Goal: Task Accomplishment & Management: Manage account settings

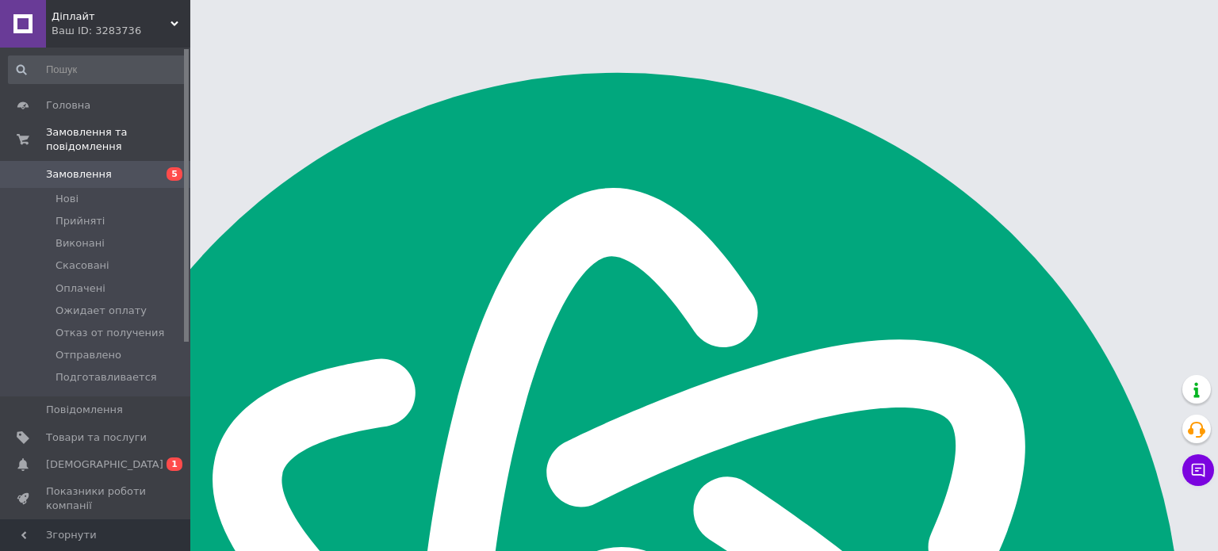
scroll to position [1666, 0]
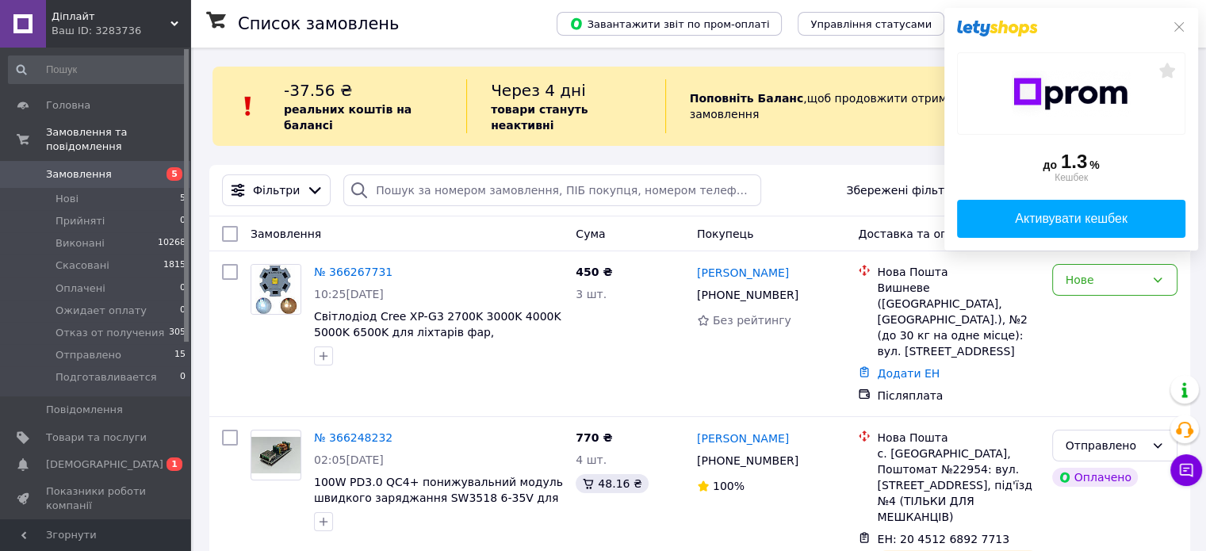
click at [1172, 25] on div at bounding box center [1071, 29] width 228 height 16
click at [1174, 26] on icon at bounding box center [1179, 27] width 13 height 13
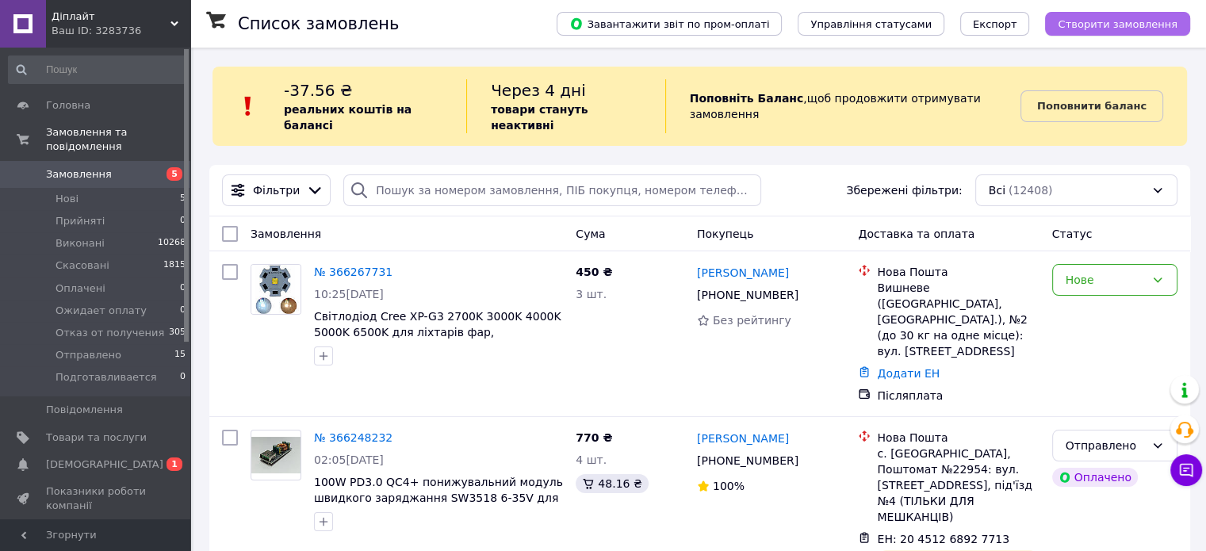
click at [1108, 21] on span "Створити замовлення" at bounding box center [1118, 24] width 120 height 12
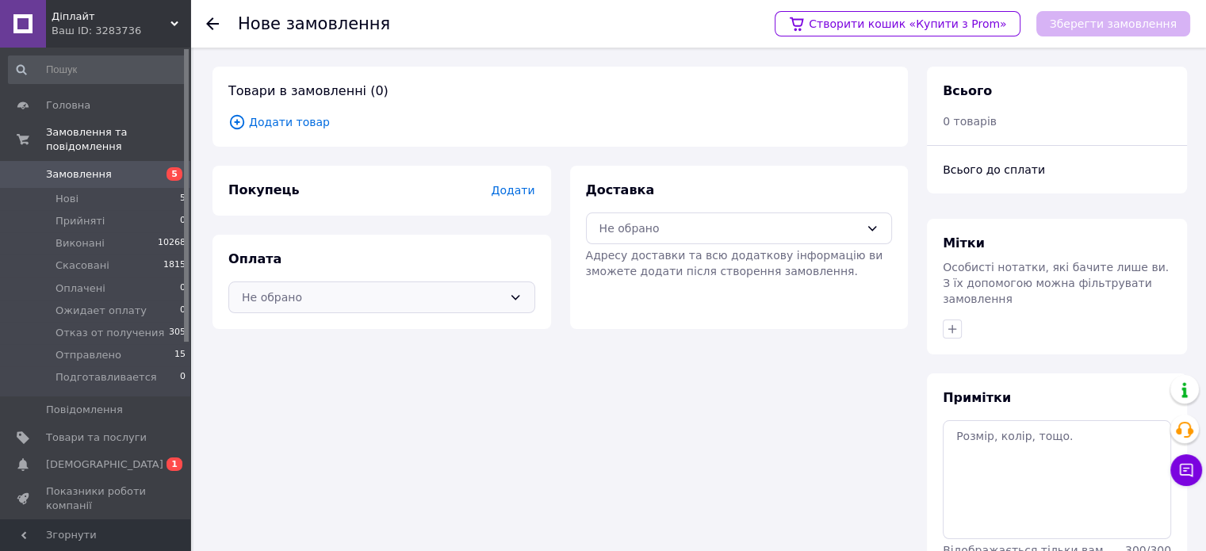
click at [443, 299] on div "Не обрано" at bounding box center [372, 297] width 261 height 17
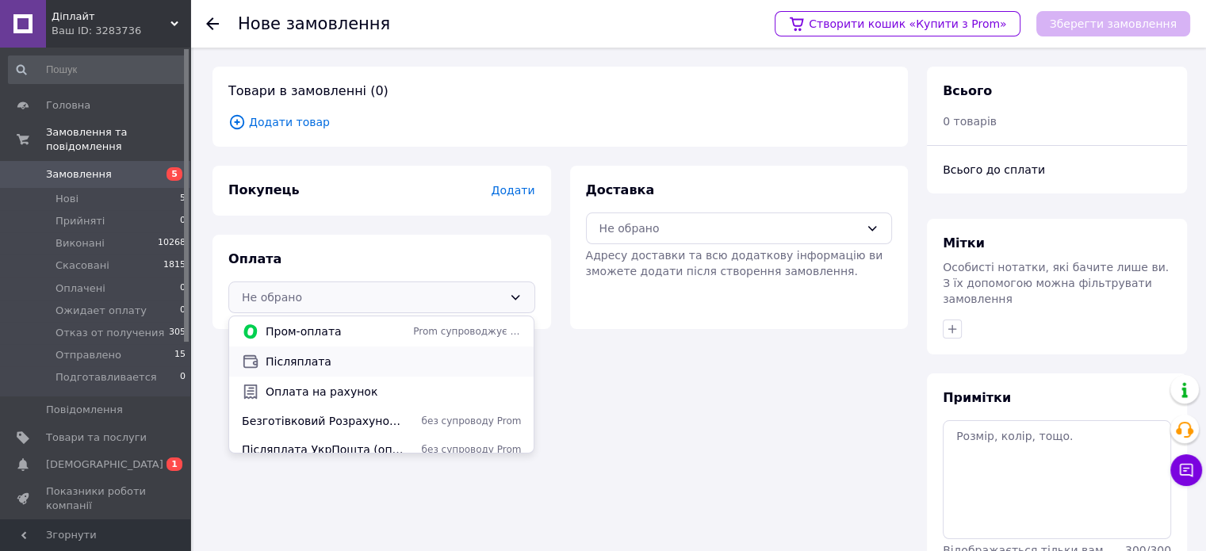
click at [365, 367] on span "Післяплата" at bounding box center [393, 362] width 255 height 16
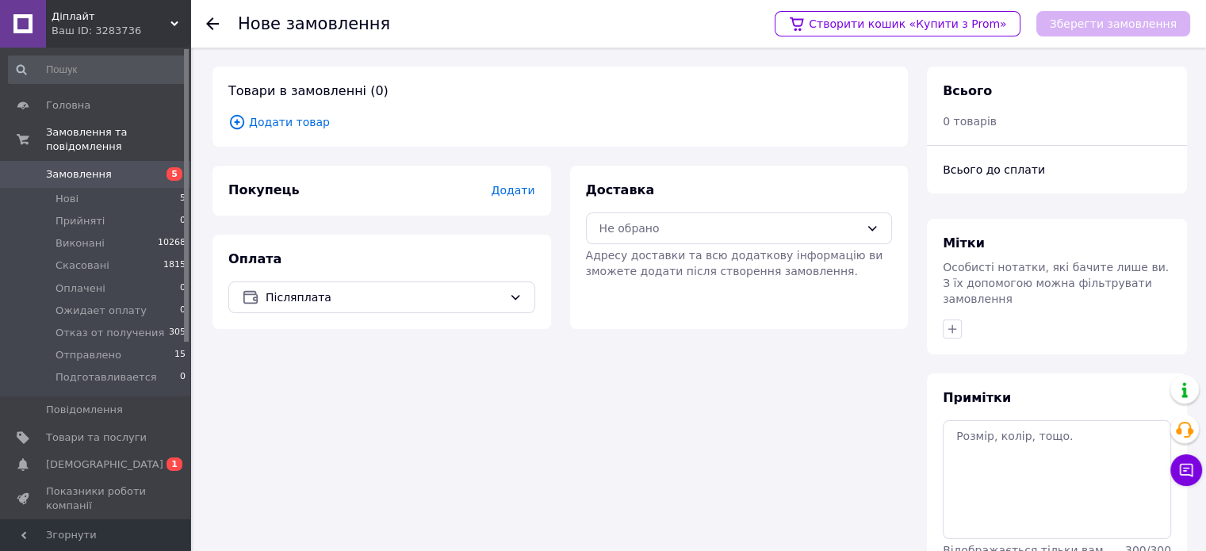
click at [527, 190] on span "Додати" at bounding box center [513, 190] width 44 height 13
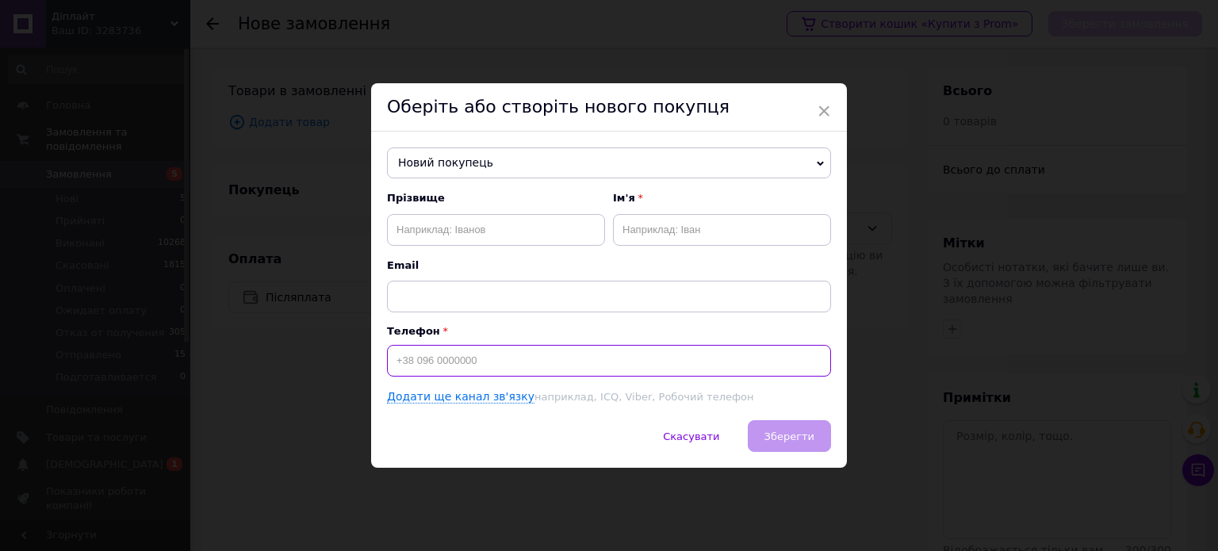
click at [457, 360] on input at bounding box center [609, 361] width 444 height 32
type input "[PHONE_NUMBER]"
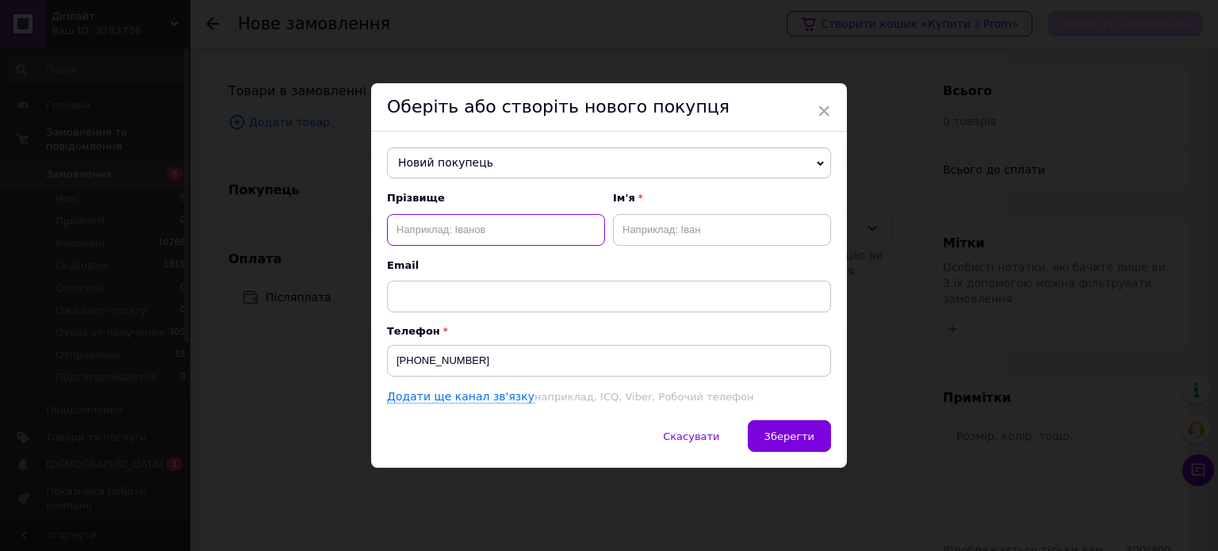
click at [513, 227] on input "text" at bounding box center [496, 230] width 218 height 32
type input "[PERSON_NAME]"
click at [681, 228] on input "text" at bounding box center [722, 230] width 218 height 32
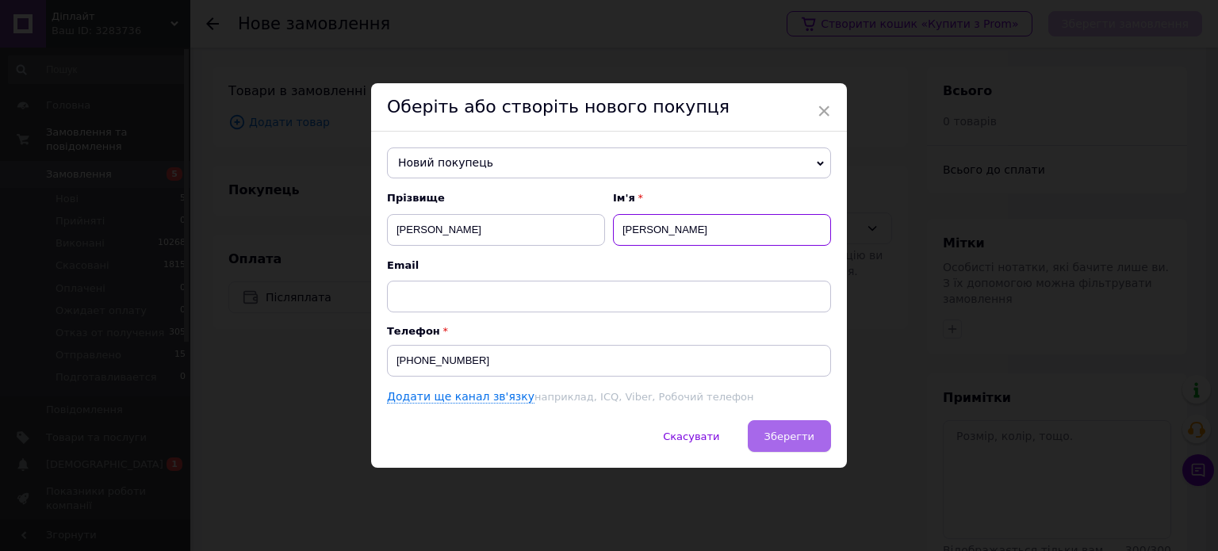
type input "[PERSON_NAME]"
click at [788, 431] on span "Зберегти" at bounding box center [790, 437] width 50 height 12
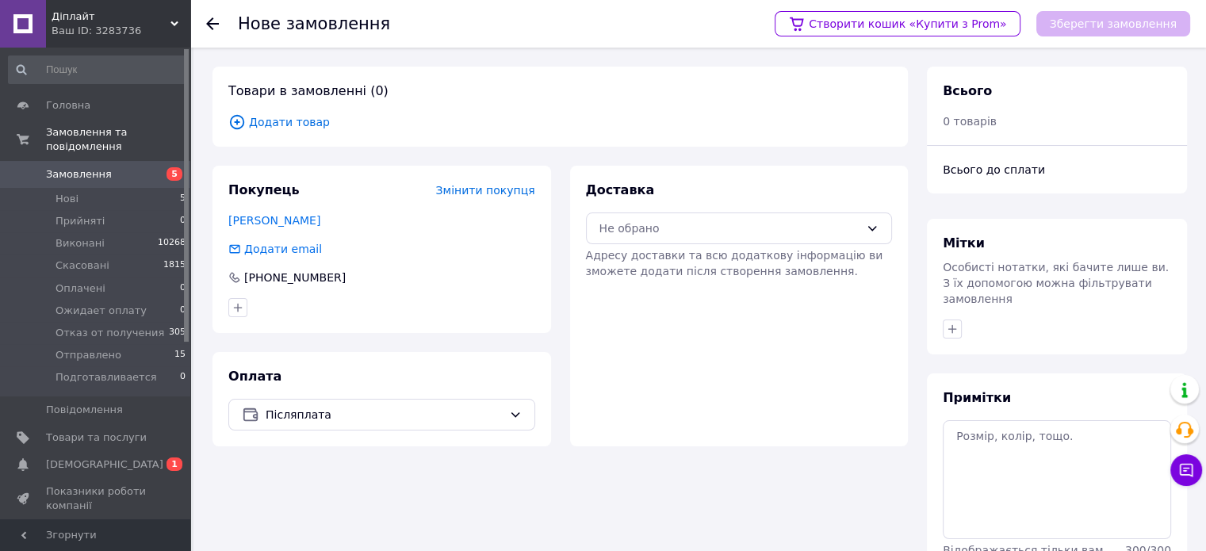
click at [286, 120] on span "Додати товар" at bounding box center [560, 121] width 664 height 17
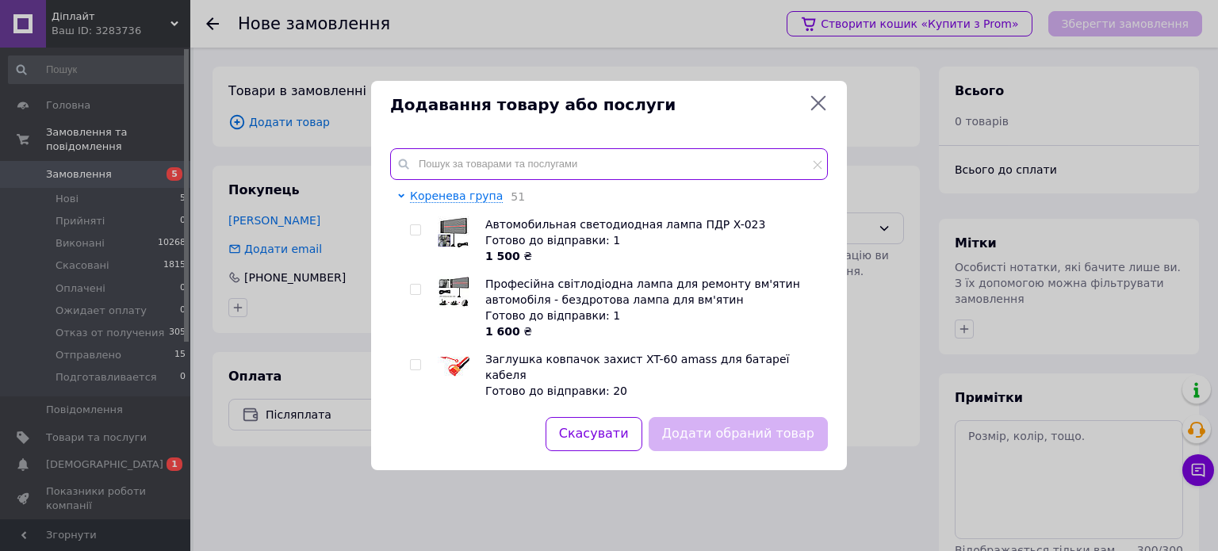
click at [466, 159] on input "text" at bounding box center [609, 164] width 438 height 32
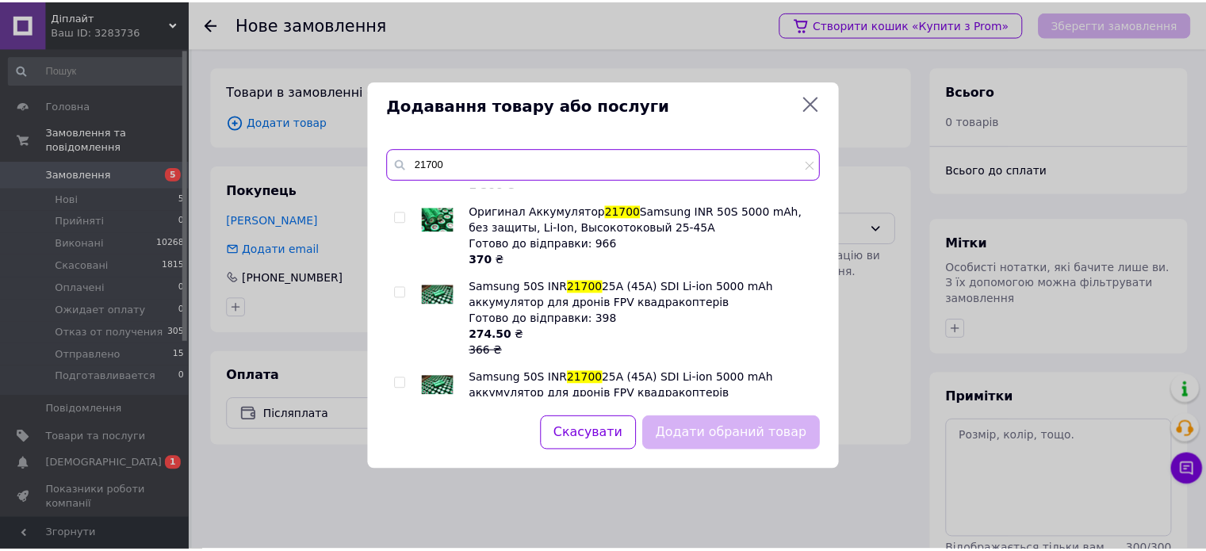
scroll to position [476, 0]
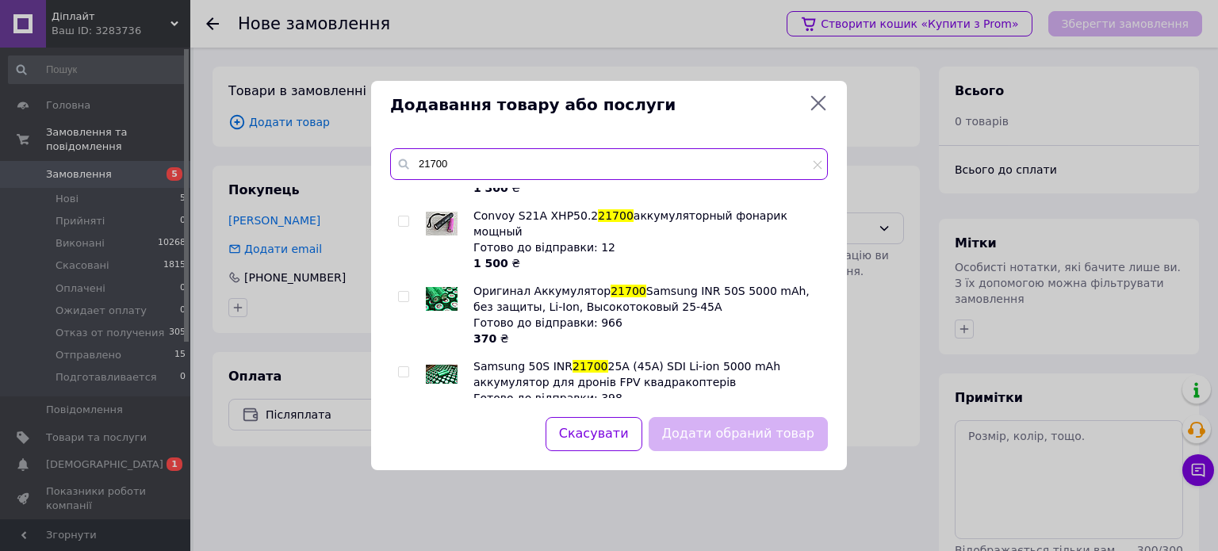
type input "21700"
click at [404, 367] on input "checkbox" at bounding box center [403, 372] width 10 height 10
checkbox input "true"
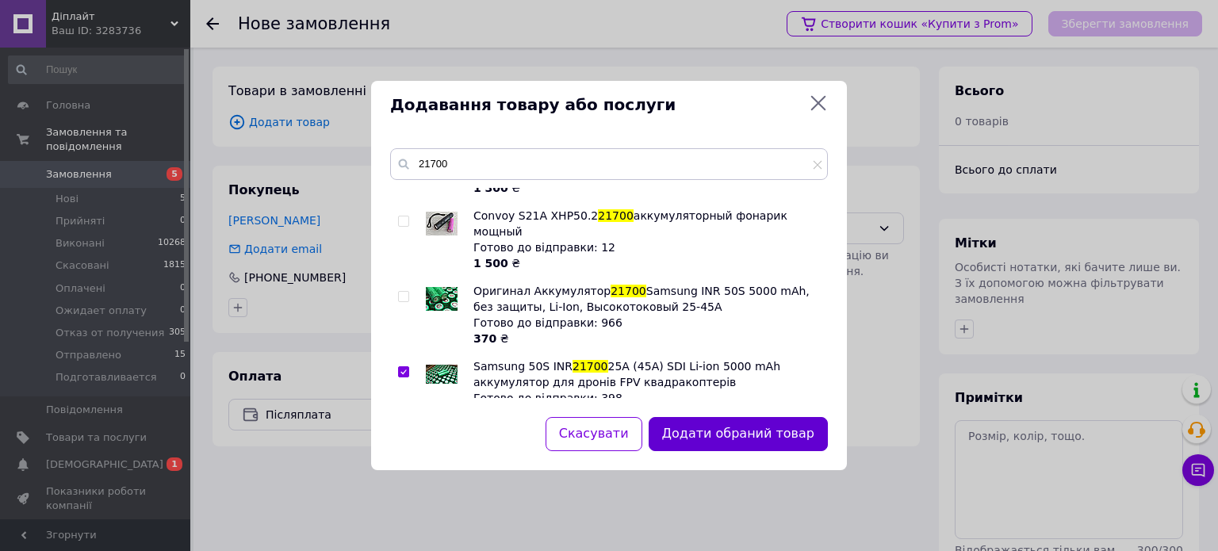
click at [754, 434] on button "Додати обраний товар" at bounding box center [738, 434] width 179 height 34
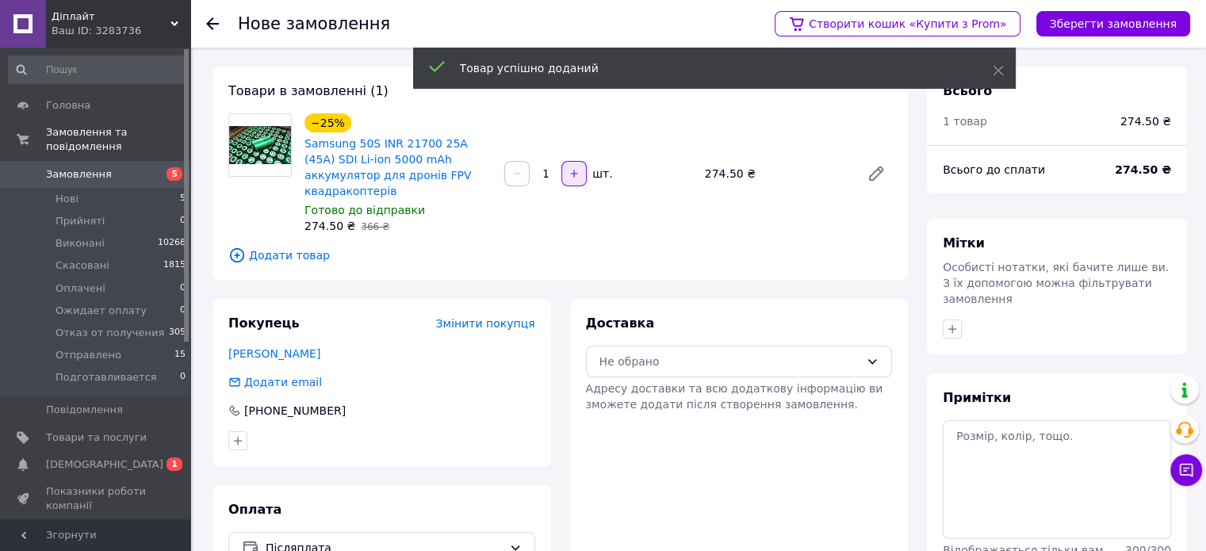
click at [573, 168] on icon "button" at bounding box center [574, 173] width 11 height 11
type input "4"
click at [729, 358] on div "Не обрано" at bounding box center [739, 362] width 307 height 32
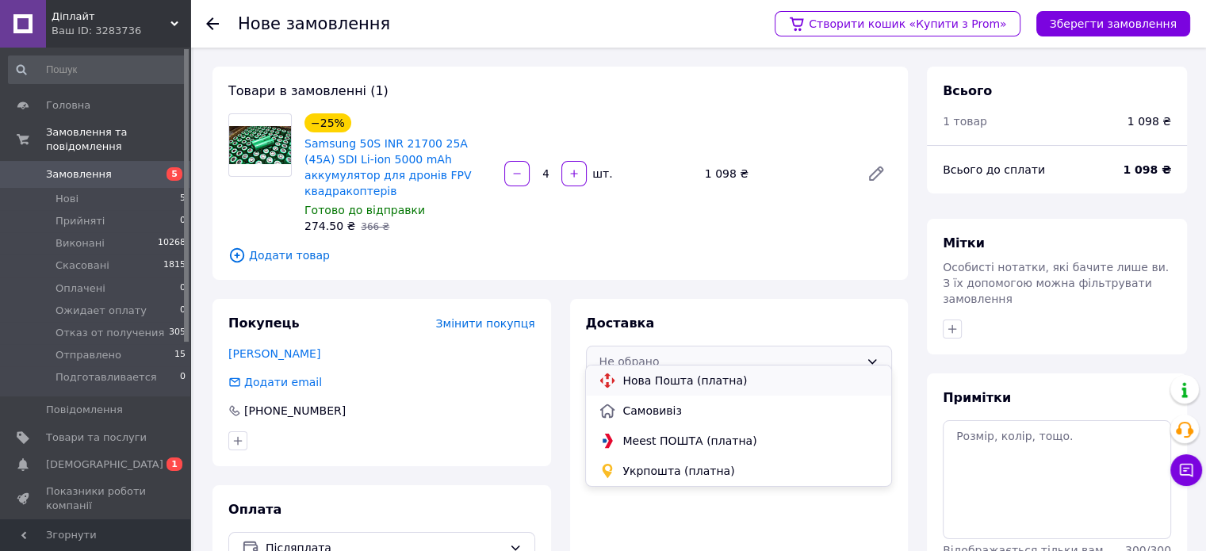
click at [716, 380] on span "Нова Пошта (платна)" at bounding box center [750, 381] width 255 height 16
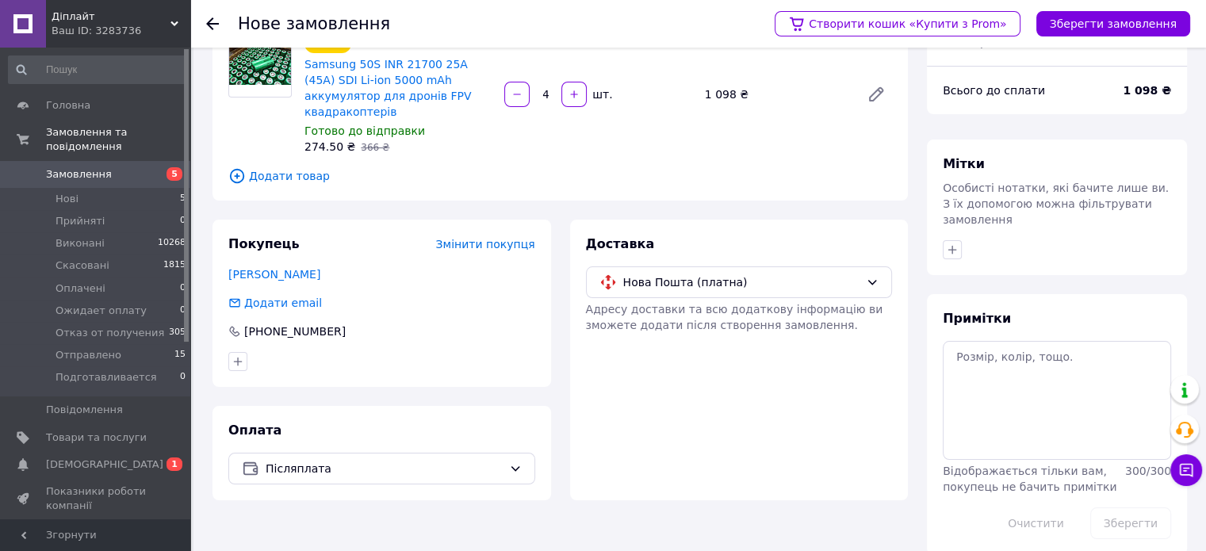
scroll to position [86, 0]
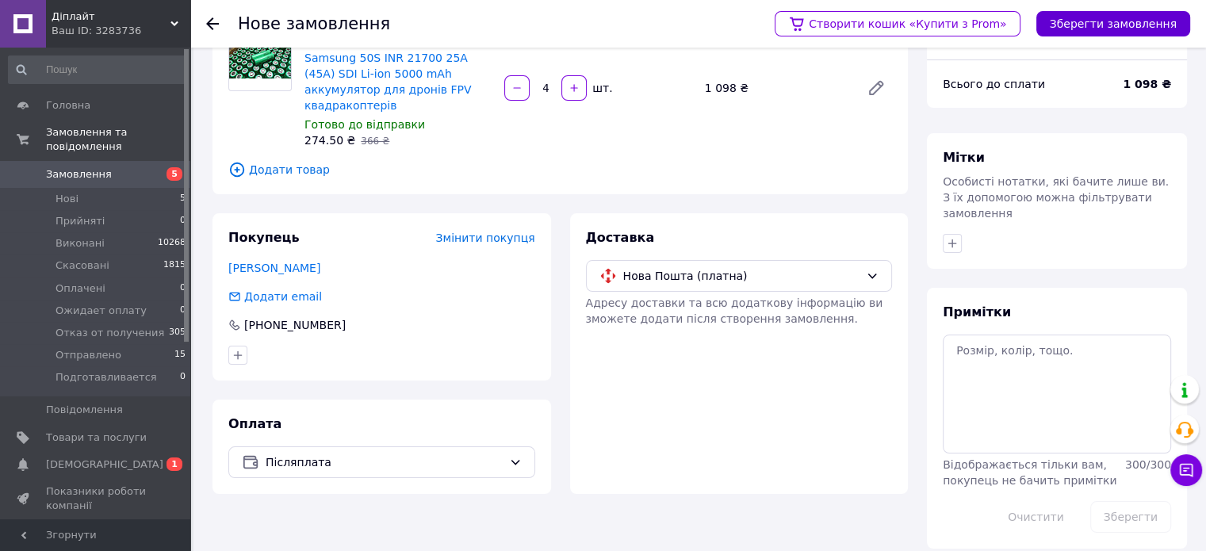
click at [1070, 19] on button "Зберегти замовлення" at bounding box center [1114, 23] width 154 height 25
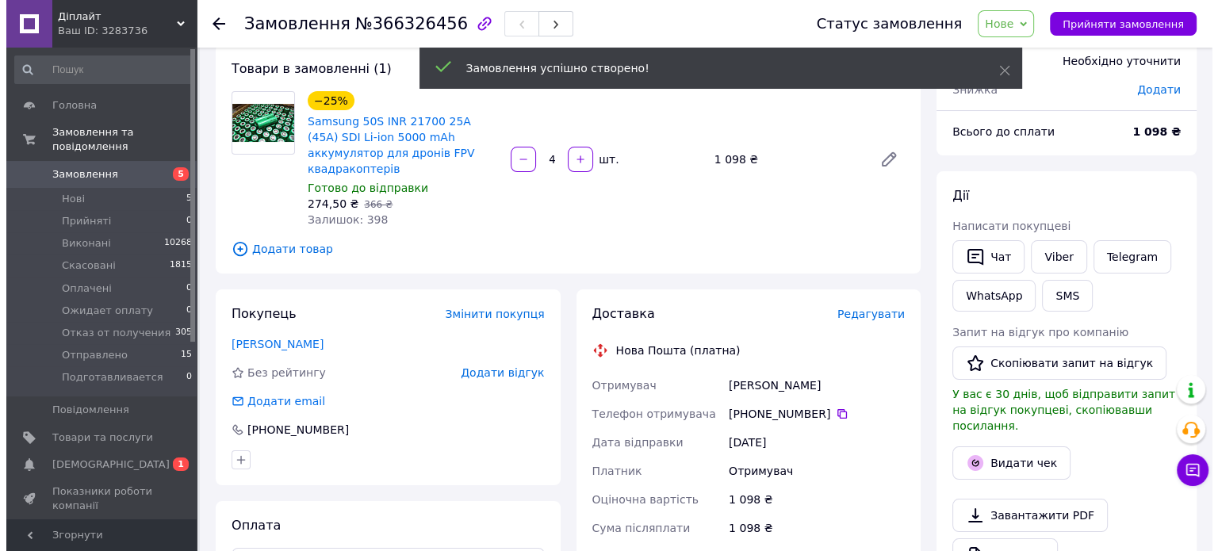
scroll to position [165, 0]
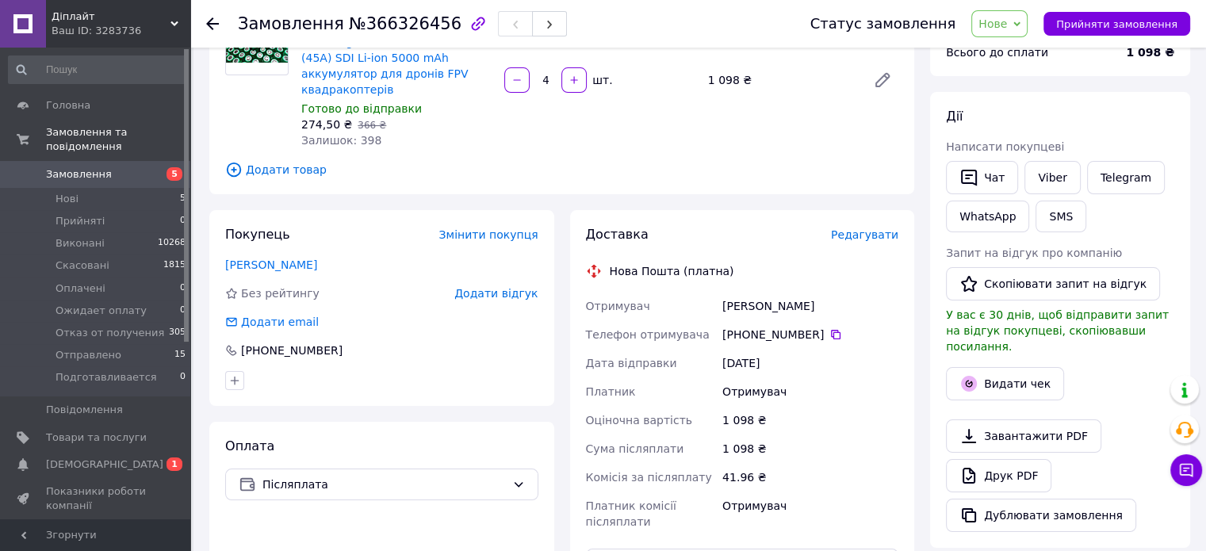
click at [895, 228] on span "Редагувати" at bounding box center [864, 234] width 67 height 13
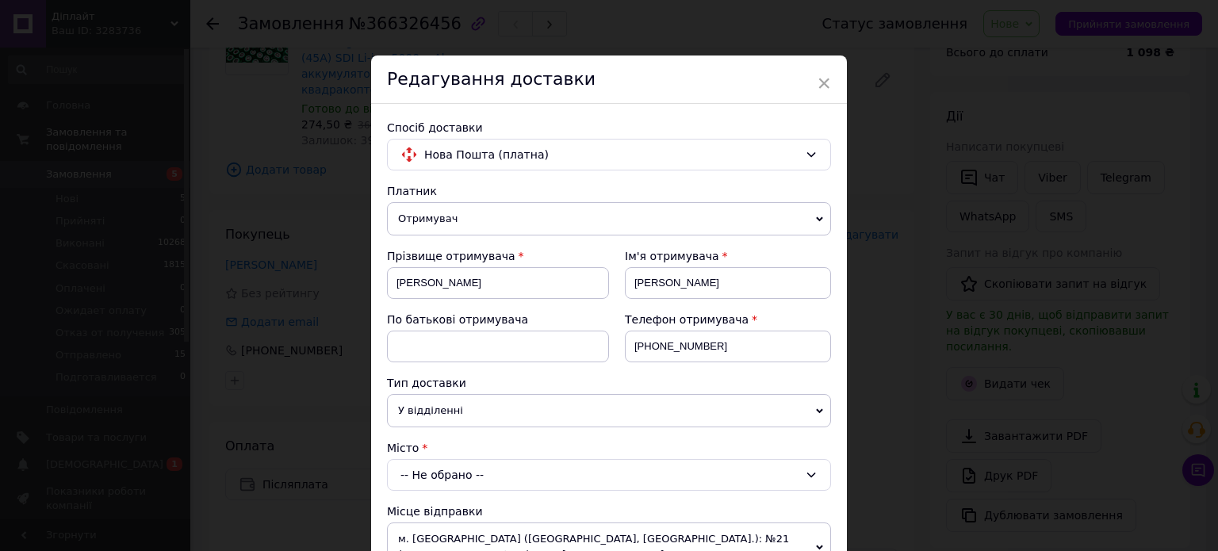
scroll to position [79, 0]
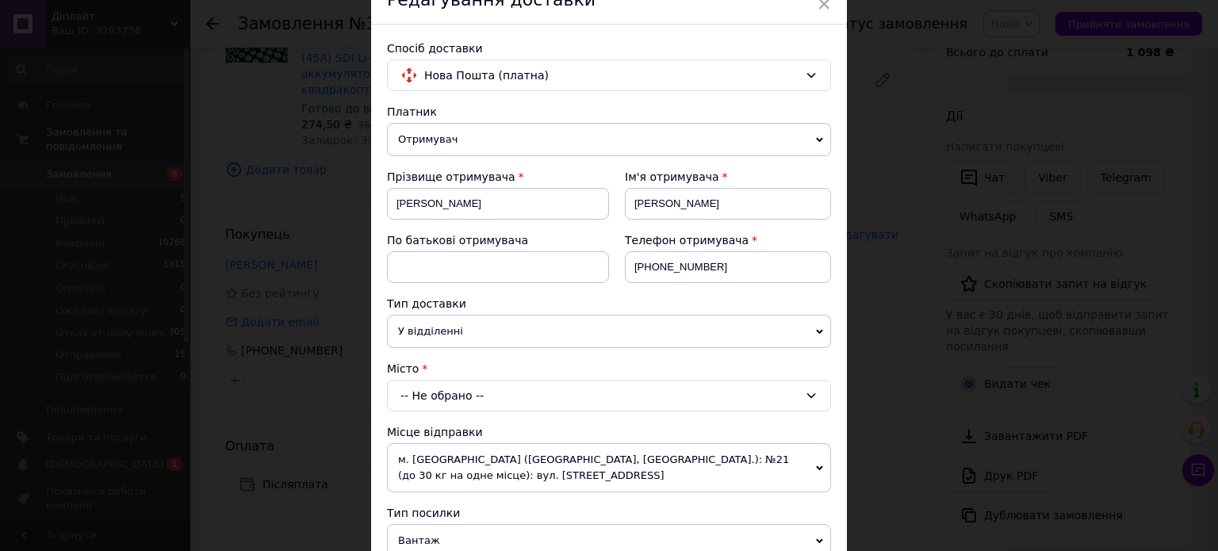
click at [470, 393] on div "-- Не обрано --" at bounding box center [609, 396] width 444 height 32
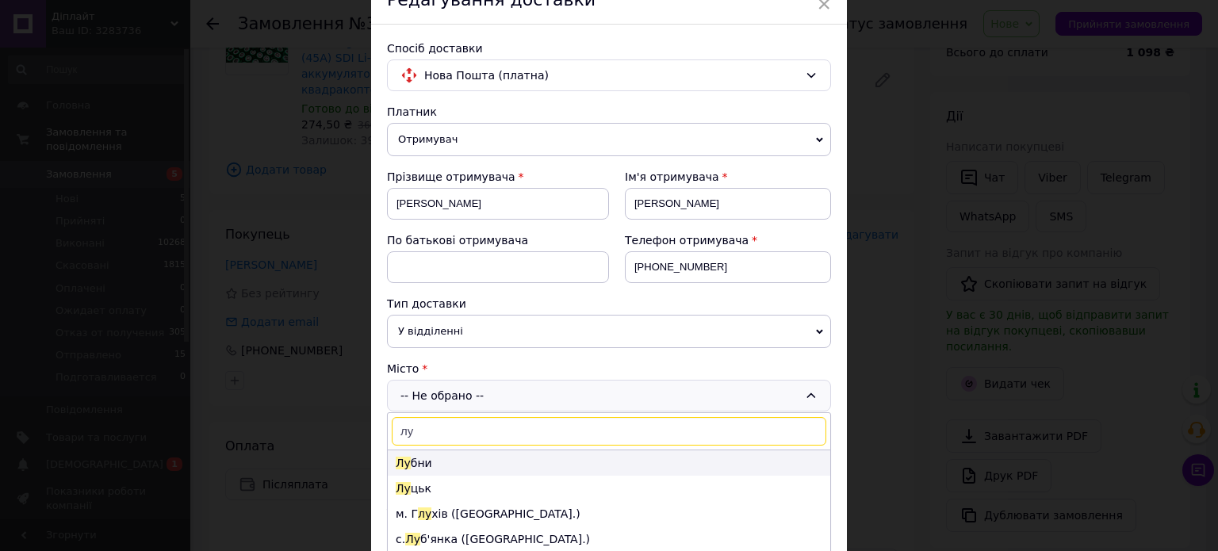
type input "лу"
click at [442, 459] on li "Лу бни" at bounding box center [609, 463] width 443 height 25
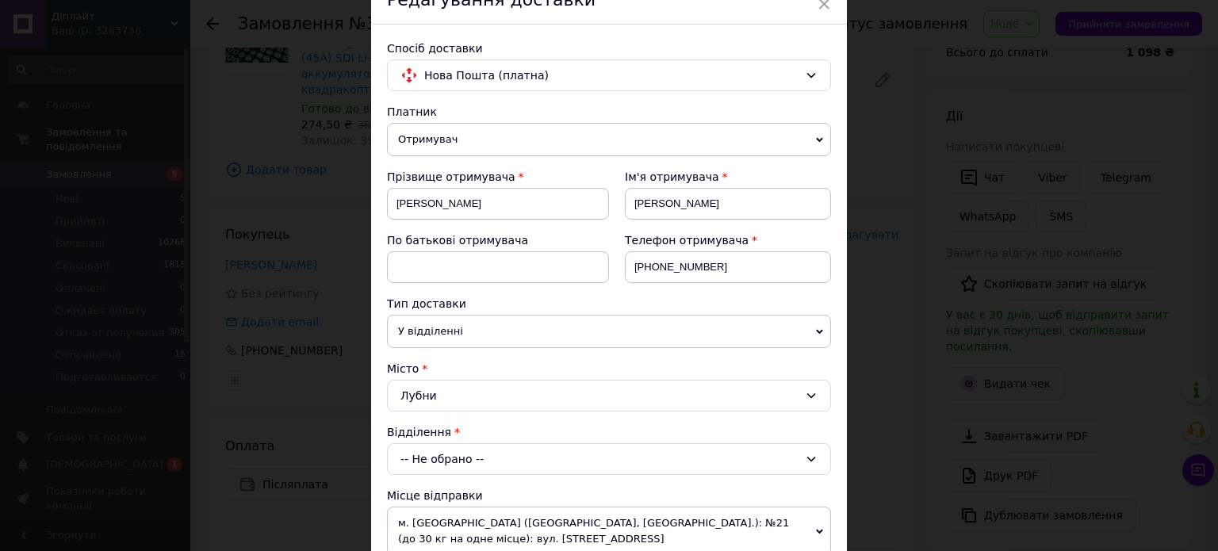
scroll to position [238, 0]
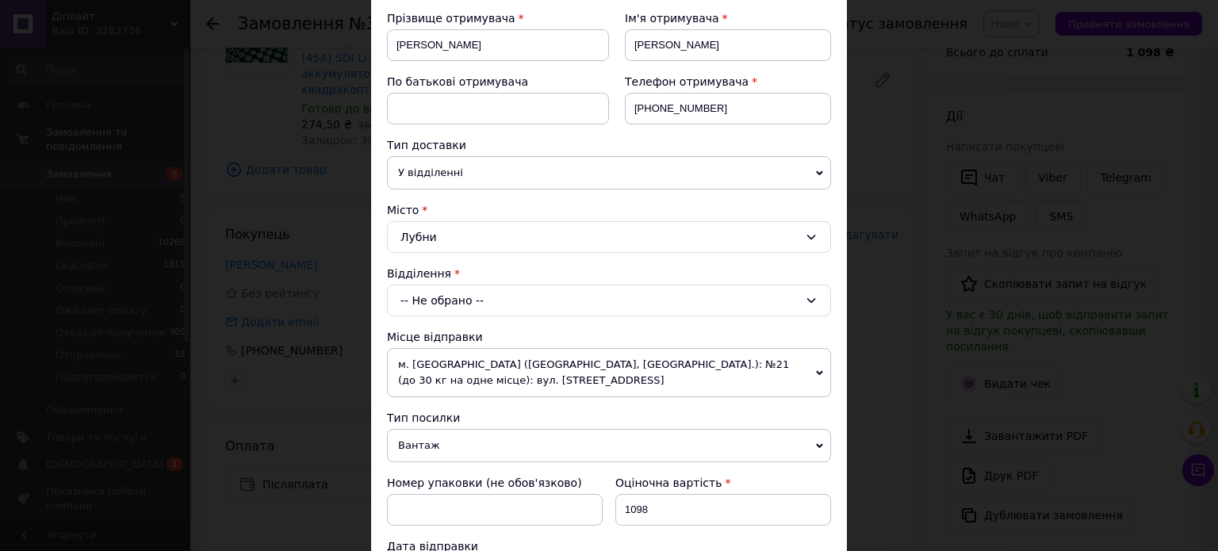
click at [473, 297] on div "-- Не обрано --" at bounding box center [609, 301] width 444 height 32
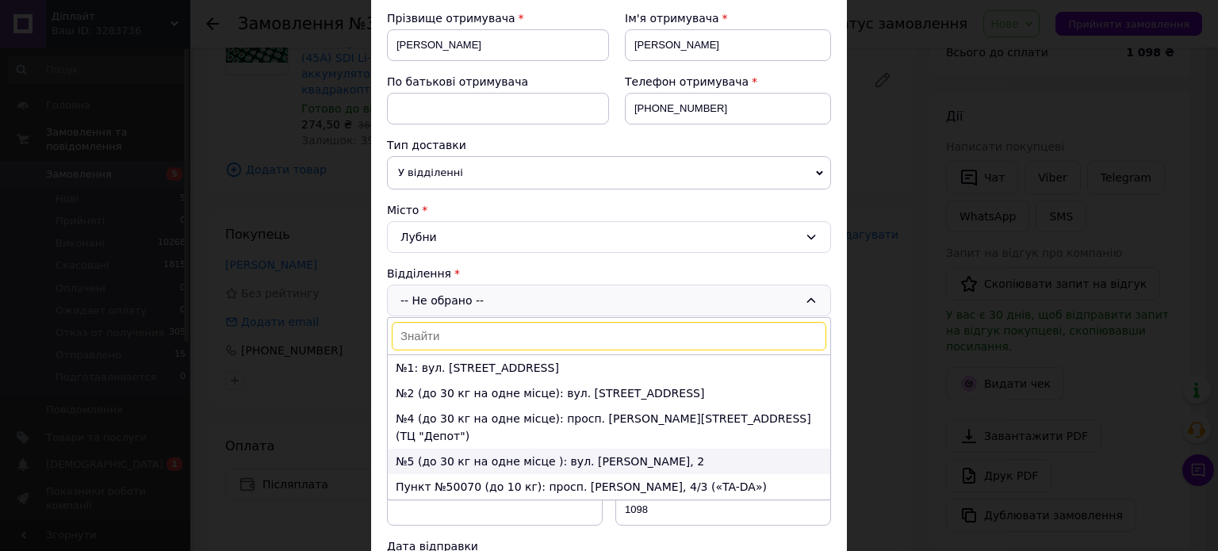
click at [444, 449] on li "№5 (до 30 кг на одне місце ): вул. [PERSON_NAME], 2" at bounding box center [609, 461] width 443 height 25
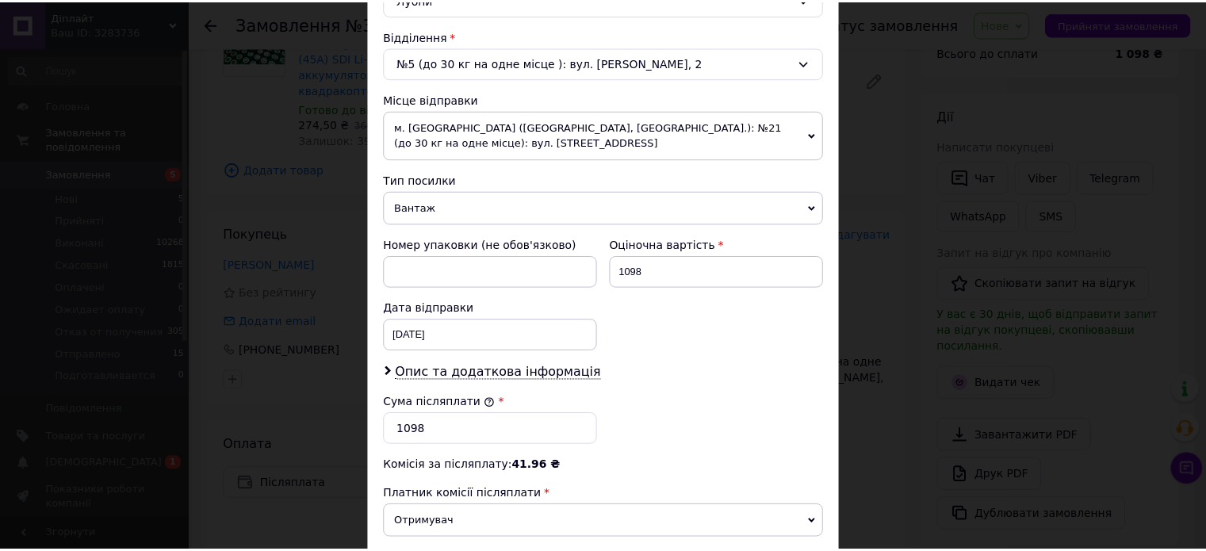
scroll to position [635, 0]
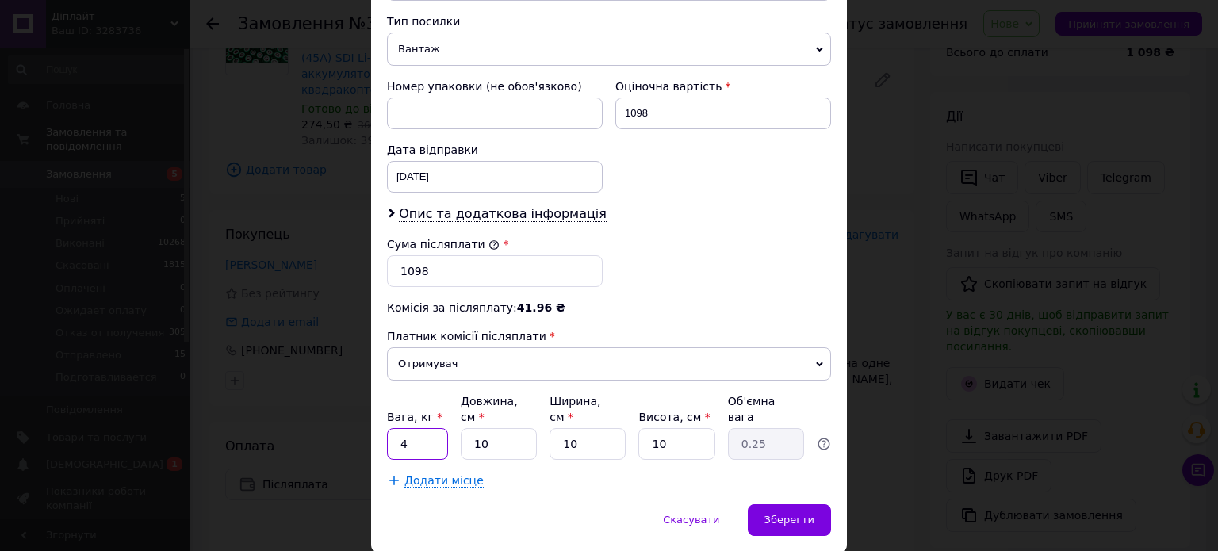
click at [425, 428] on input "4" at bounding box center [417, 444] width 61 height 32
type input "1"
click at [688, 101] on input "1098" at bounding box center [724, 114] width 216 height 32
type input "1"
type input "900"
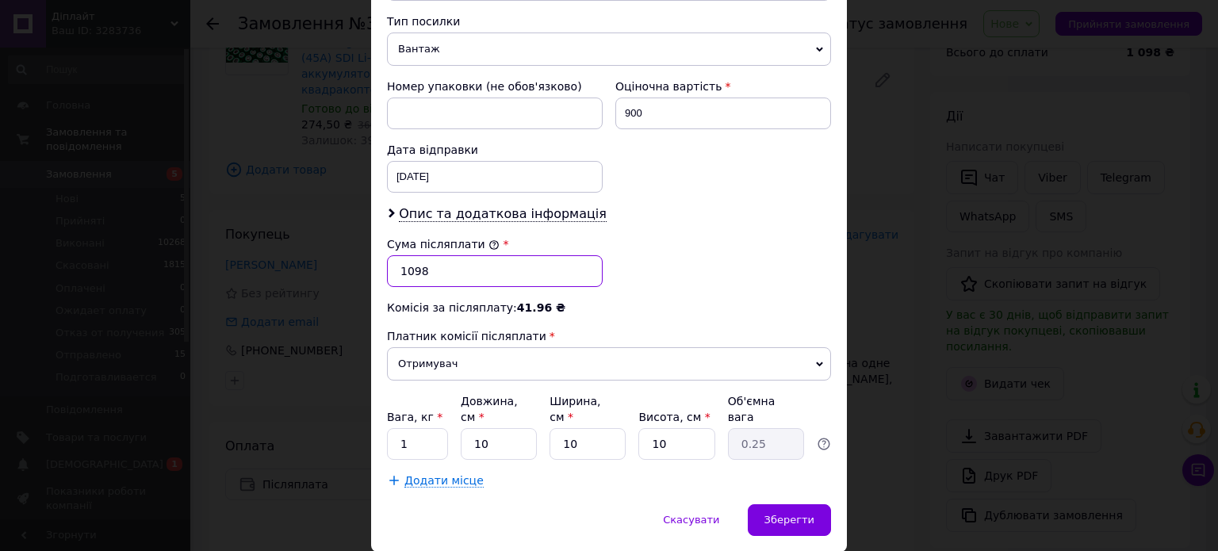
click at [425, 275] on input "1098" at bounding box center [495, 271] width 216 height 32
type textarea "1098"
click at [425, 275] on input "1098" at bounding box center [495, 271] width 216 height 32
type input "900"
click at [803, 514] on span "Зберегти" at bounding box center [790, 520] width 50 height 12
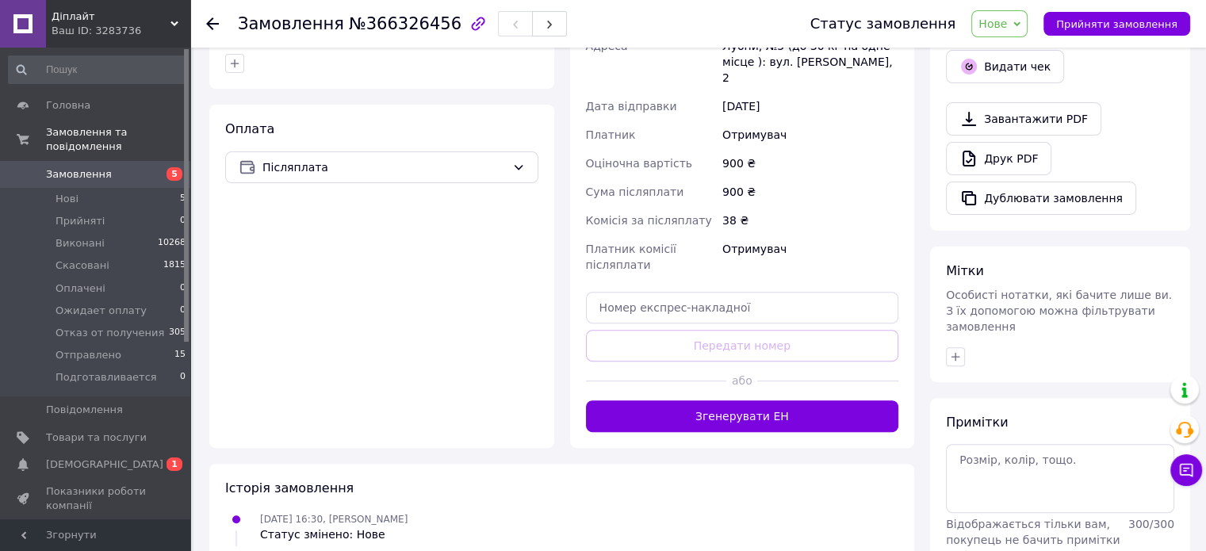
scroll to position [562, 0]
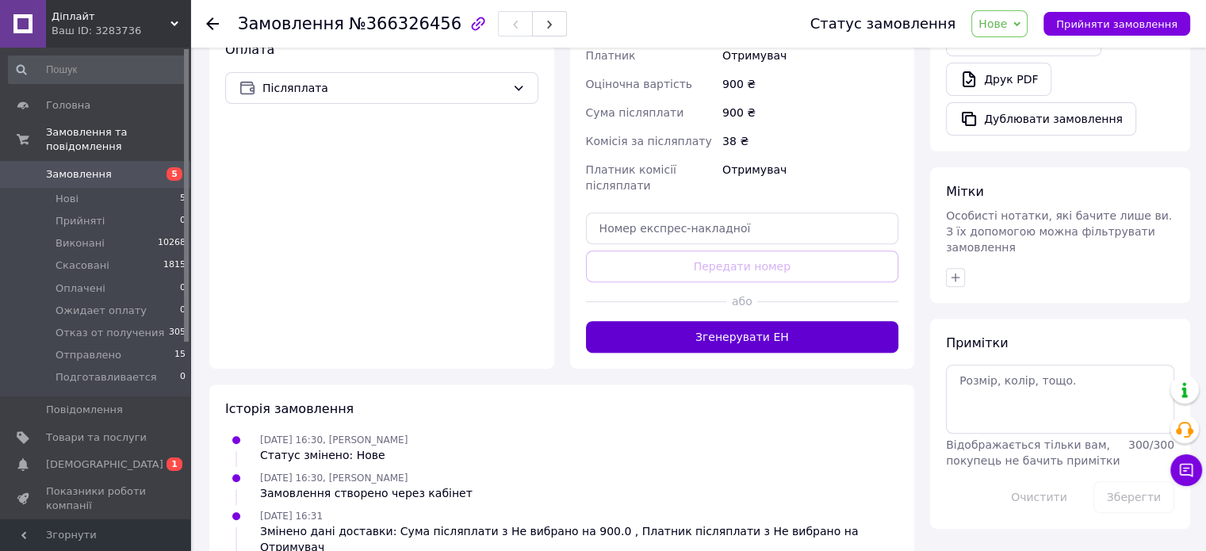
click at [800, 325] on button "Згенерувати ЕН" at bounding box center [742, 337] width 313 height 32
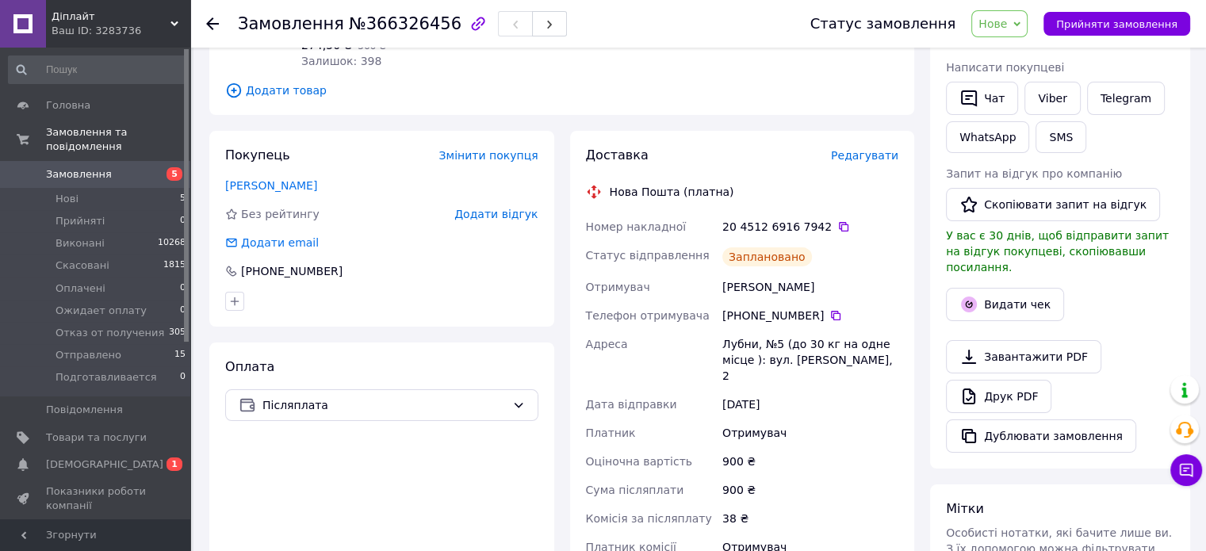
scroll to position [86, 0]
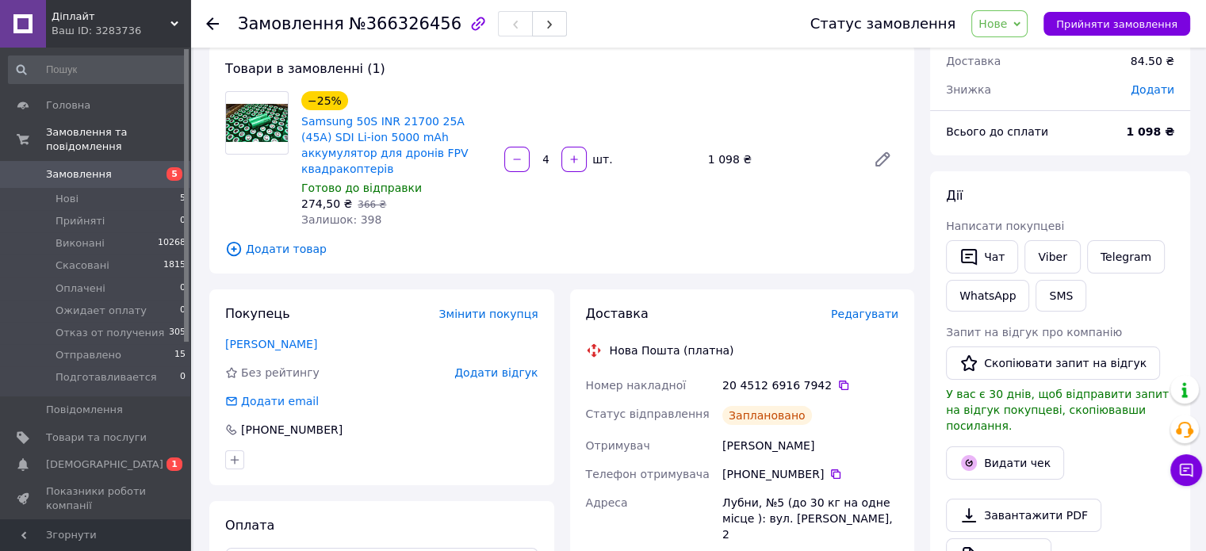
click at [1004, 32] on span "Нове" at bounding box center [1000, 23] width 56 height 27
click at [1022, 152] on li "Отправлено" at bounding box center [1034, 157] width 125 height 24
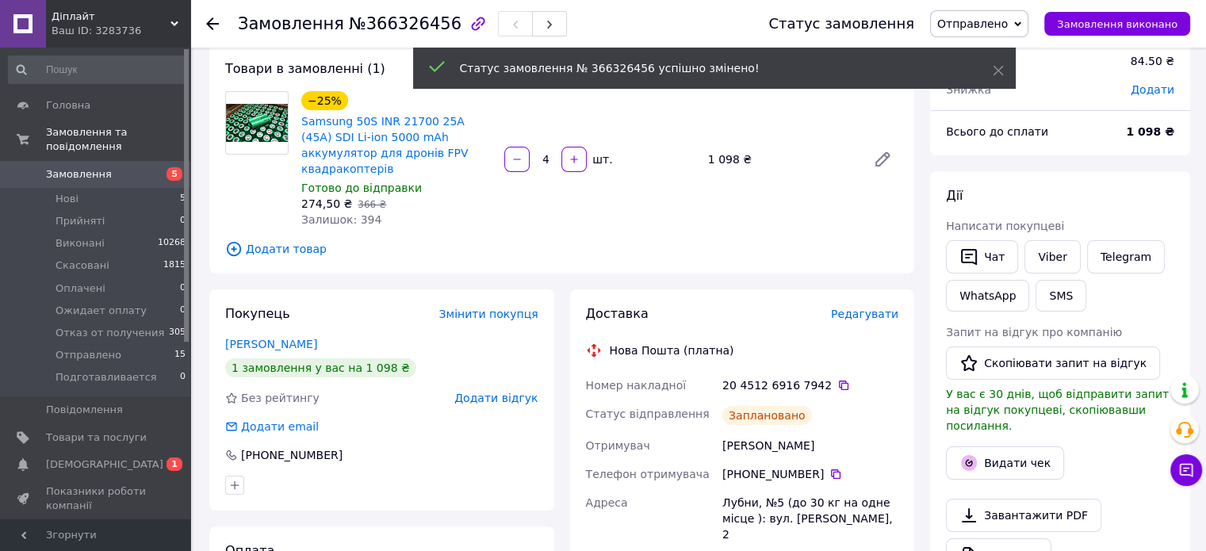
click at [127, 167] on span "Замовлення" at bounding box center [96, 174] width 101 height 14
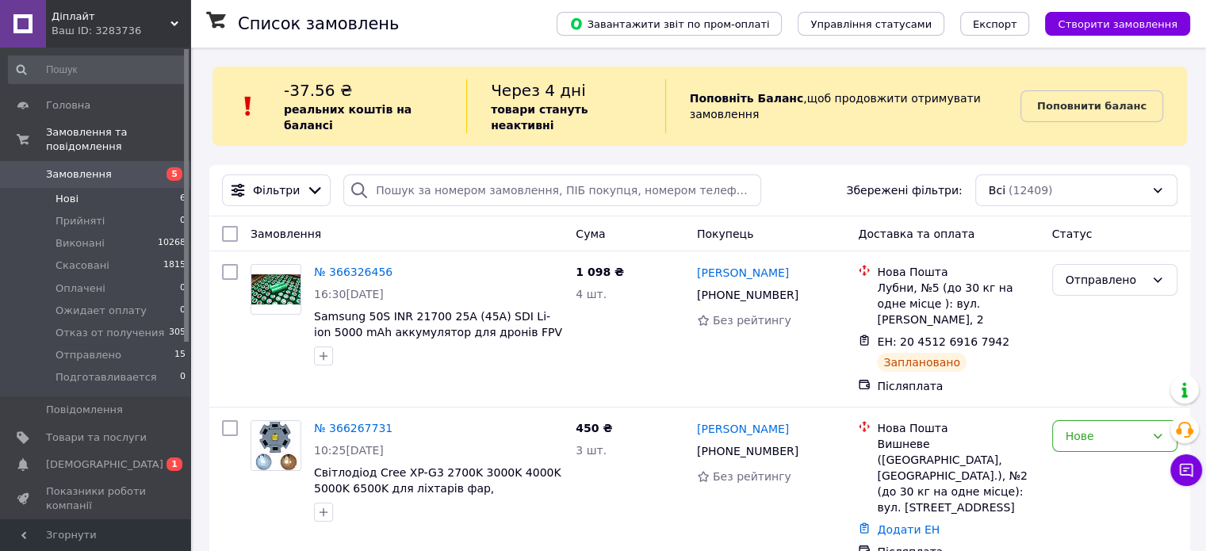
click at [152, 188] on li "Нові 6" at bounding box center [97, 199] width 195 height 22
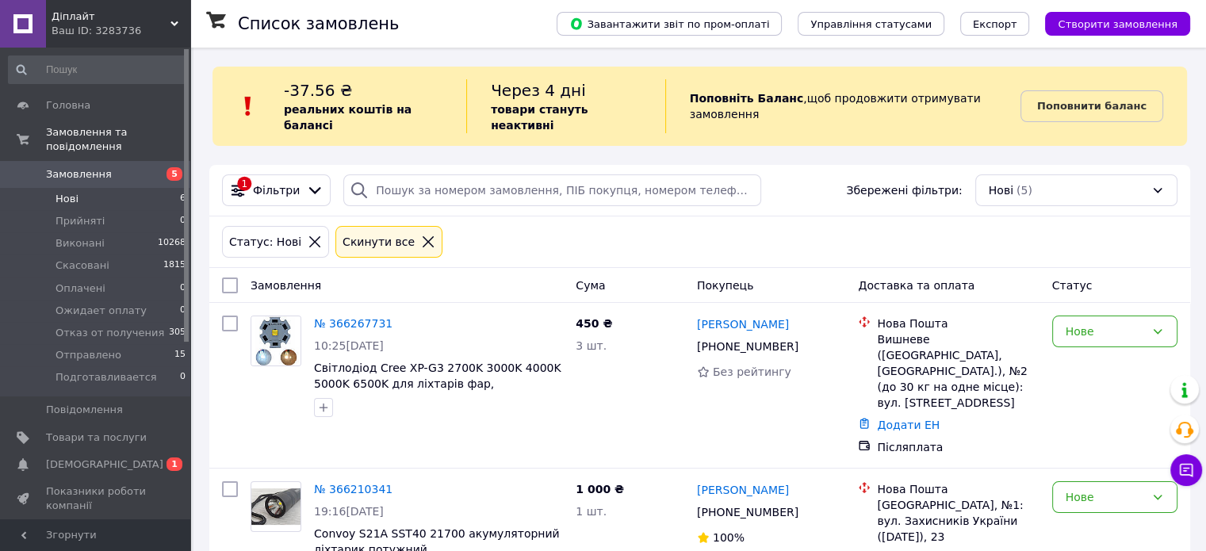
click at [120, 194] on li "Нові 6" at bounding box center [97, 199] width 195 height 22
click at [105, 161] on link "Замовлення 5" at bounding box center [97, 174] width 195 height 27
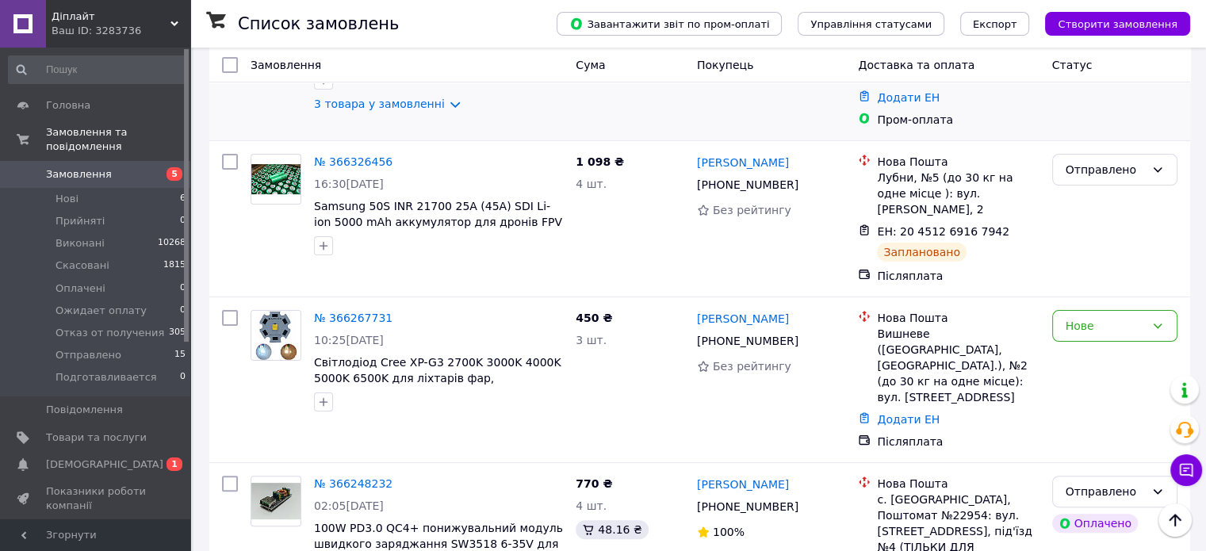
scroll to position [714, 0]
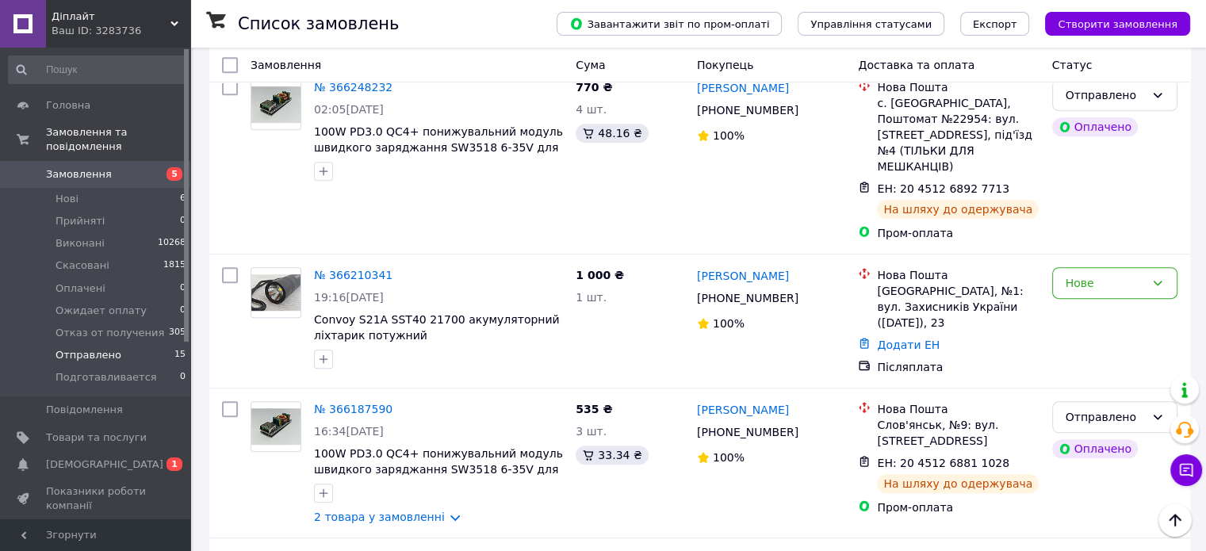
click at [112, 348] on span "Отправлено" at bounding box center [89, 355] width 66 height 14
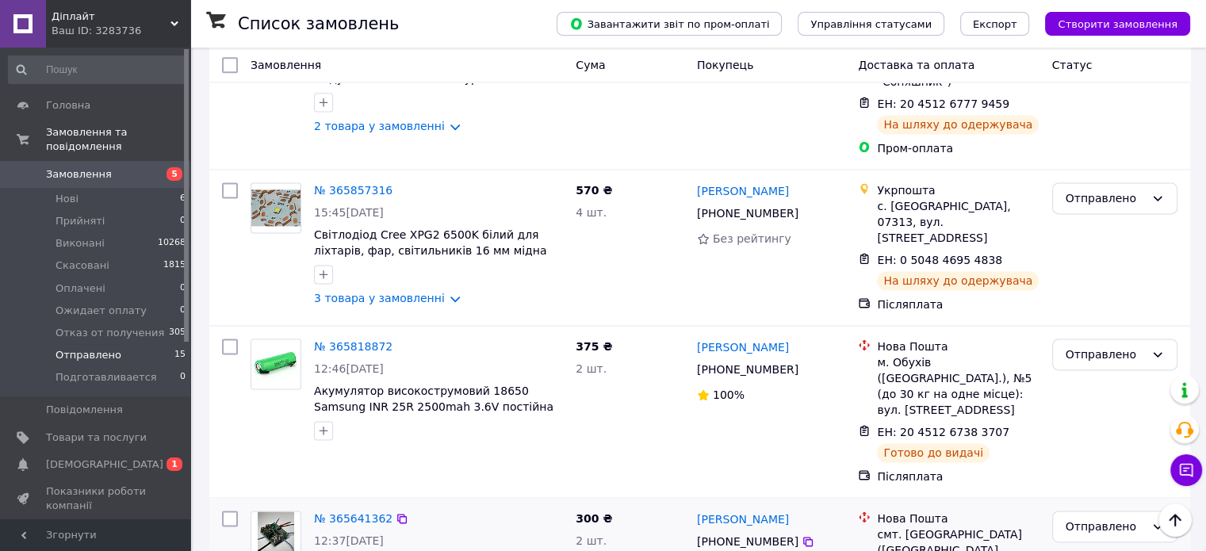
scroll to position [2081, 0]
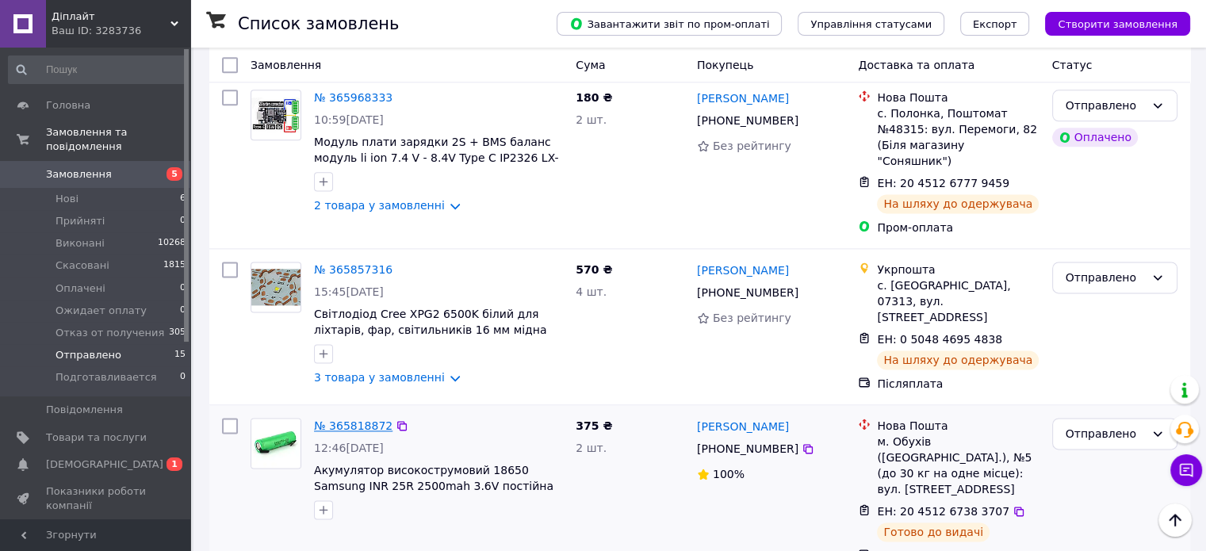
click at [367, 420] on link "№ 365818872" at bounding box center [353, 426] width 79 height 13
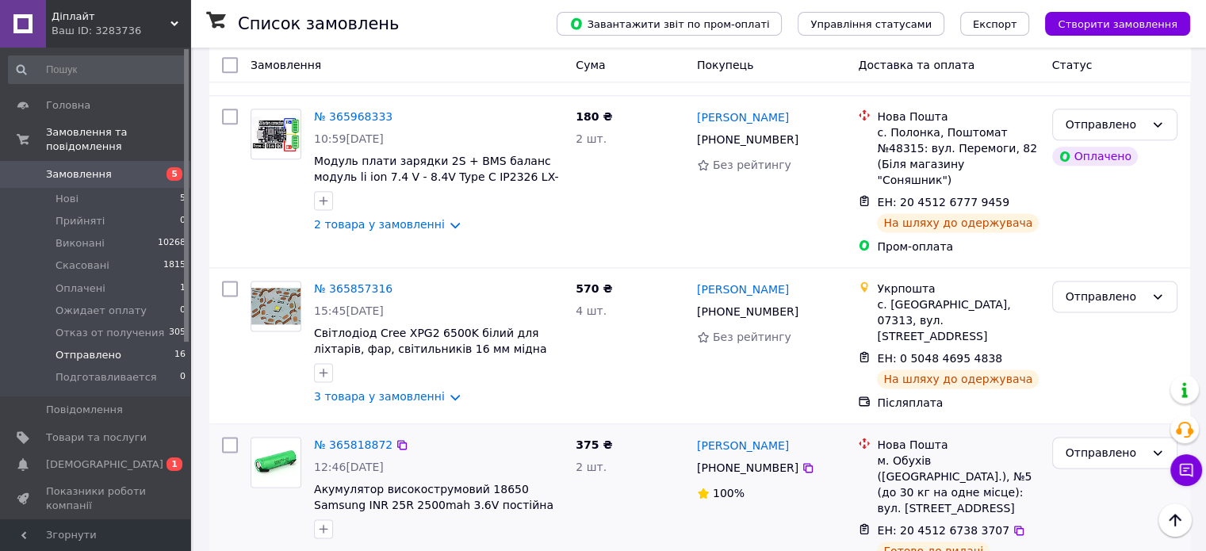
scroll to position [2240, 0]
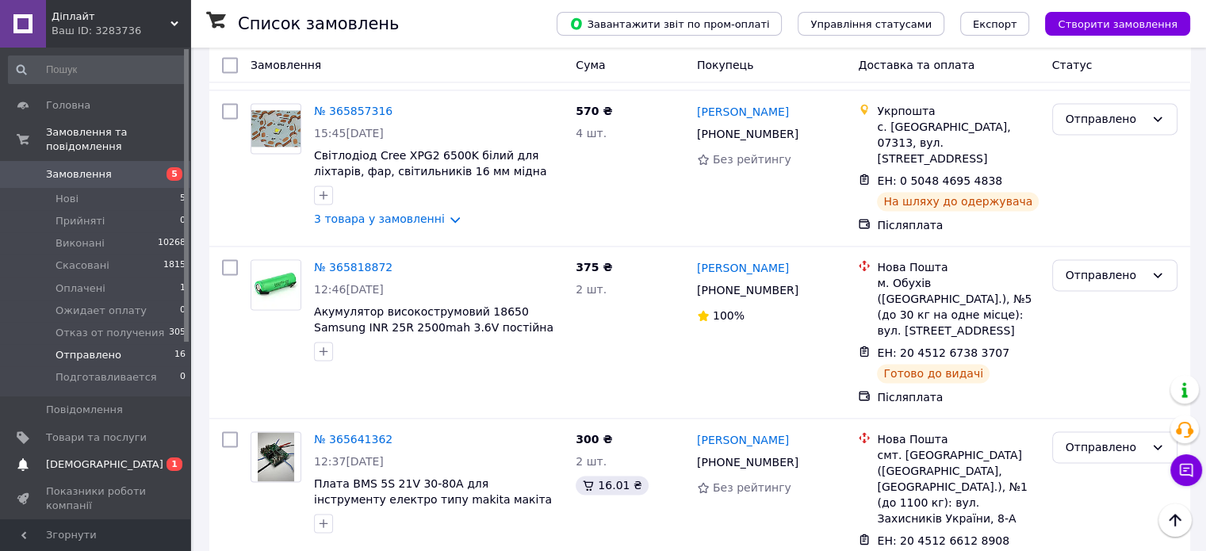
click at [76, 458] on span "[DEMOGRAPHIC_DATA]" at bounding box center [104, 465] width 117 height 14
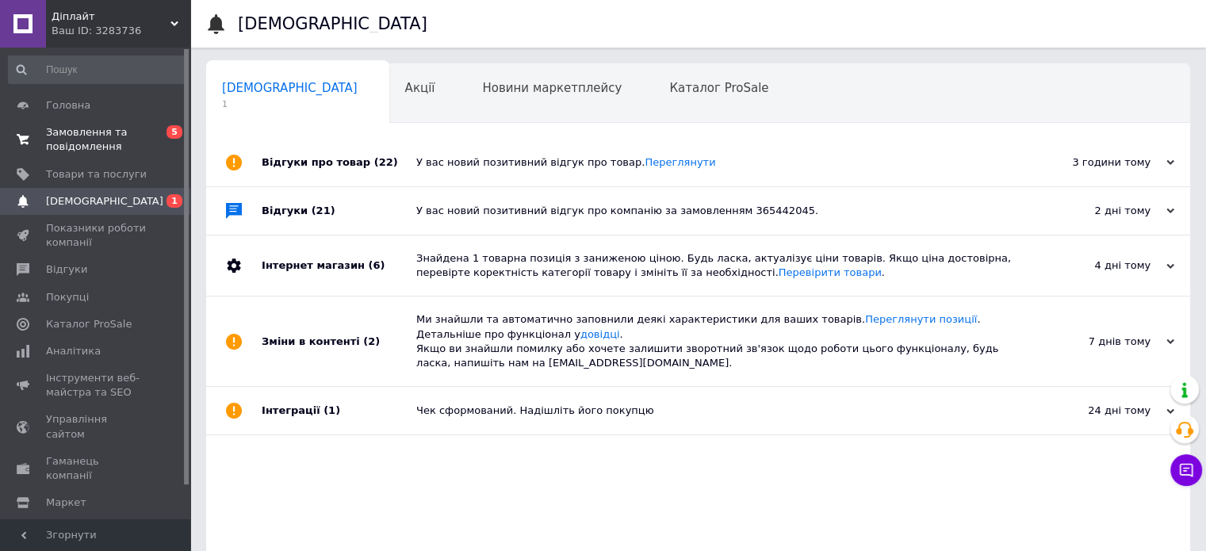
click at [93, 127] on span "Замовлення та повідомлення" at bounding box center [96, 139] width 101 height 29
